Goal: Transaction & Acquisition: Register for event/course

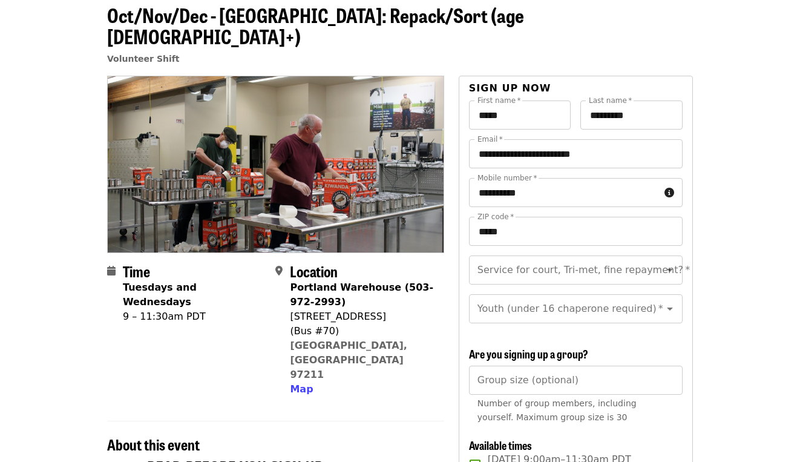
scroll to position [61, 0]
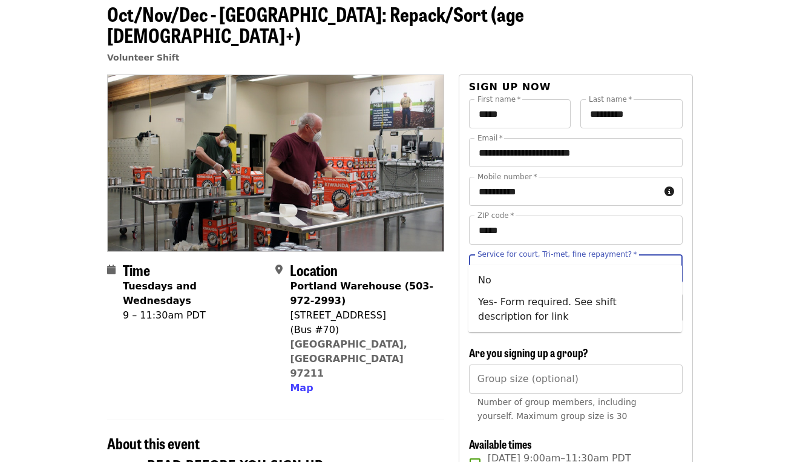
click at [509, 254] on div "Service for court, Tri-met, fine repayment?   * Service for court, Tri-met, fin…" at bounding box center [576, 268] width 214 height 29
click at [506, 284] on li "No" at bounding box center [576, 280] width 214 height 22
type input "**"
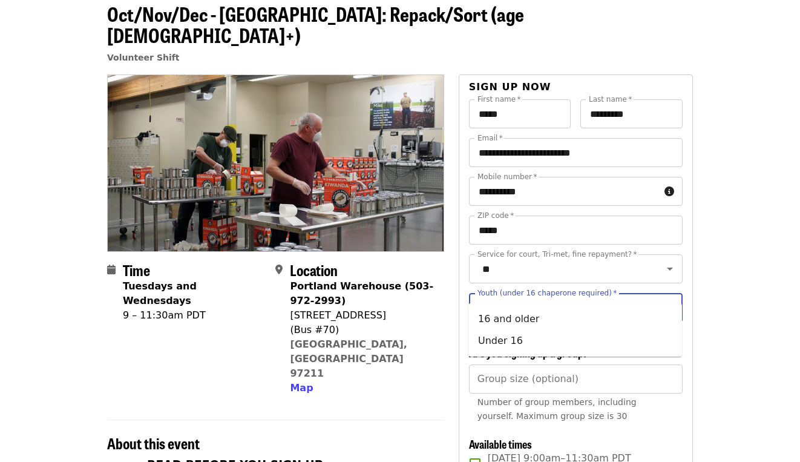
click at [551, 296] on input "Youth (under 16 chaperone required)   *" at bounding box center [561, 307] width 165 height 23
click at [495, 323] on li "16 and older" at bounding box center [576, 319] width 214 height 22
type input "**********"
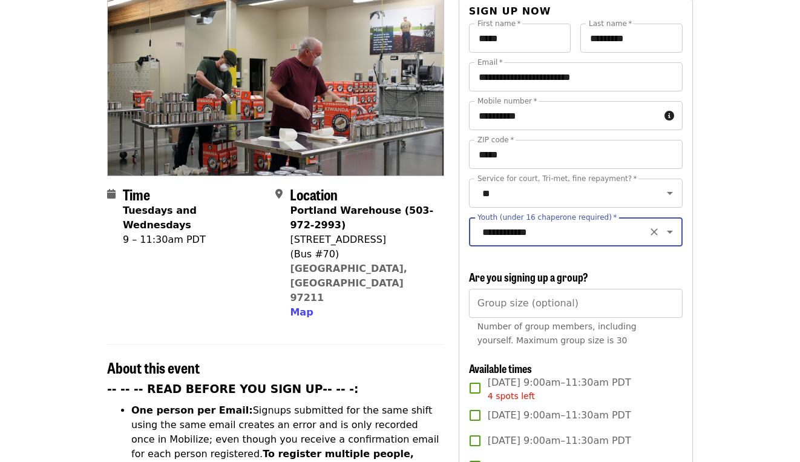
scroll to position [136, 0]
click at [657, 229] on icon "Clear" at bounding box center [654, 232] width 7 height 7
click at [651, 226] on icon "Clear" at bounding box center [654, 232] width 12 height 12
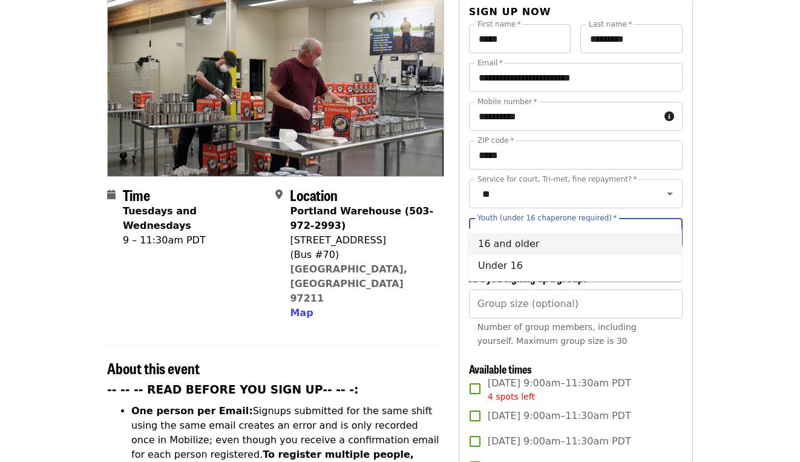
click at [591, 221] on input "Youth (under 16 chaperone required)   *" at bounding box center [561, 232] width 165 height 23
click at [539, 245] on li "16 and older" at bounding box center [576, 244] width 214 height 22
type input "**********"
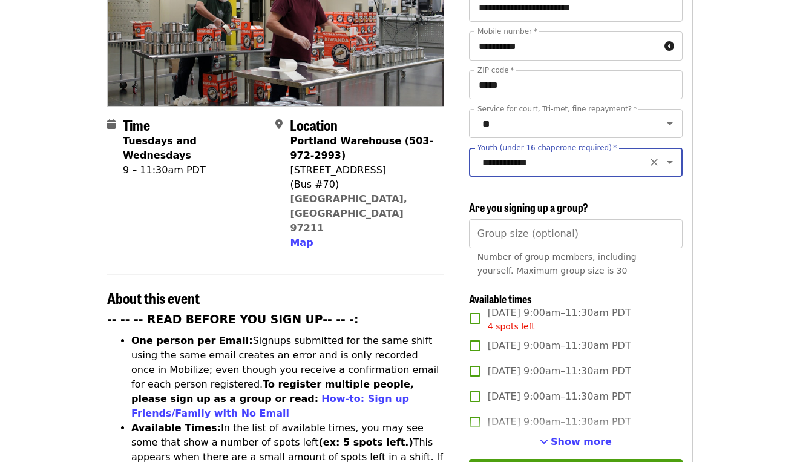
scroll to position [206, 0]
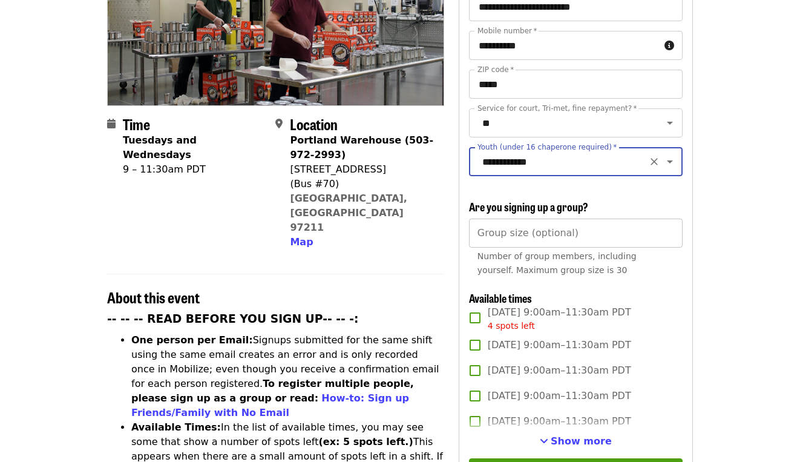
click at [538, 219] on input "Group size (optional)" at bounding box center [576, 233] width 214 height 29
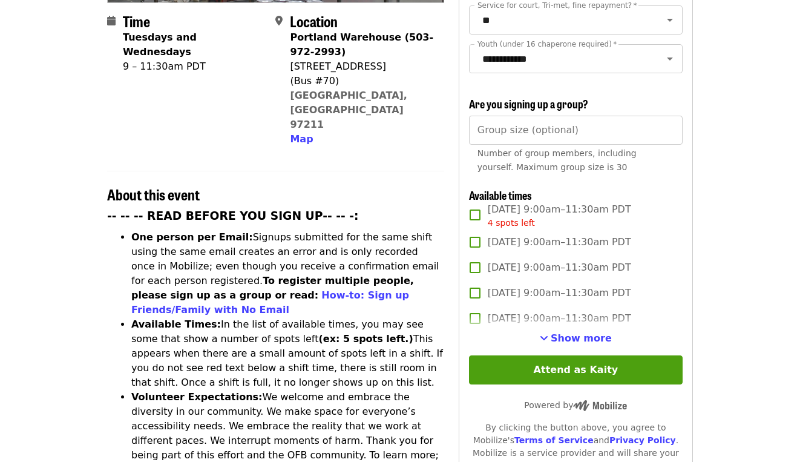
scroll to position [312, 0]
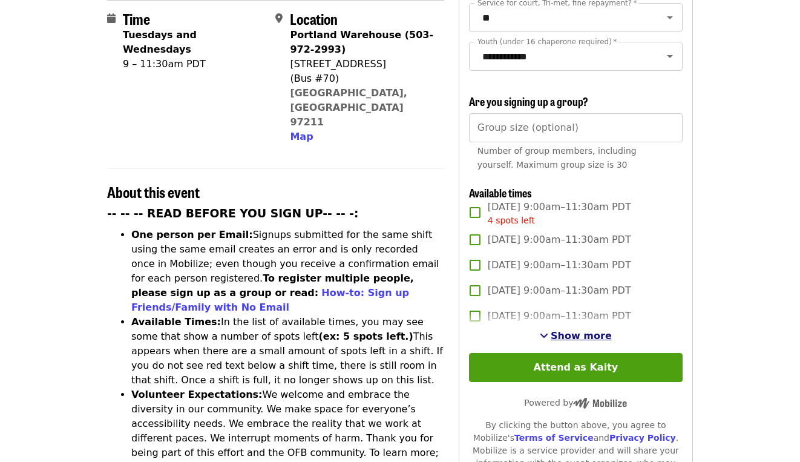
click at [581, 330] on span "Show more" at bounding box center [581, 336] width 61 height 12
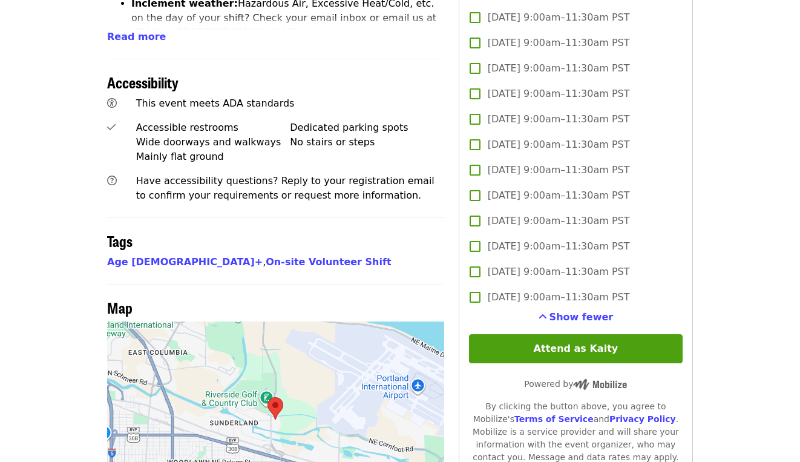
scroll to position [851, 0]
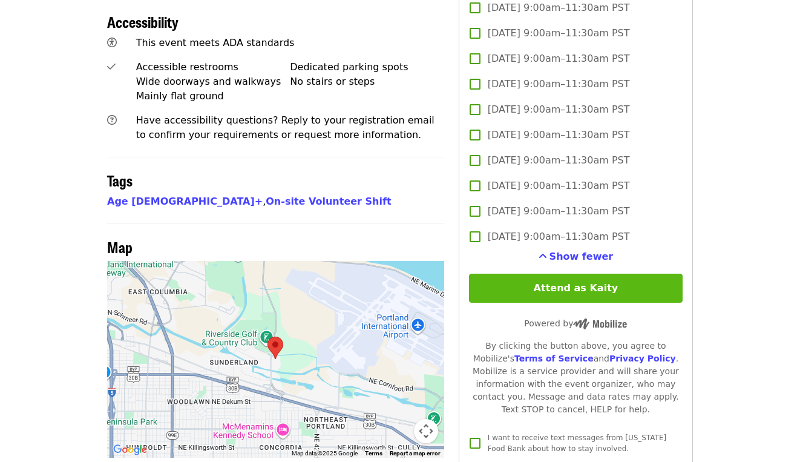
click at [558, 274] on button "Attend as Kaity" at bounding box center [576, 288] width 214 height 29
